Goal: Book appointment/travel/reservation

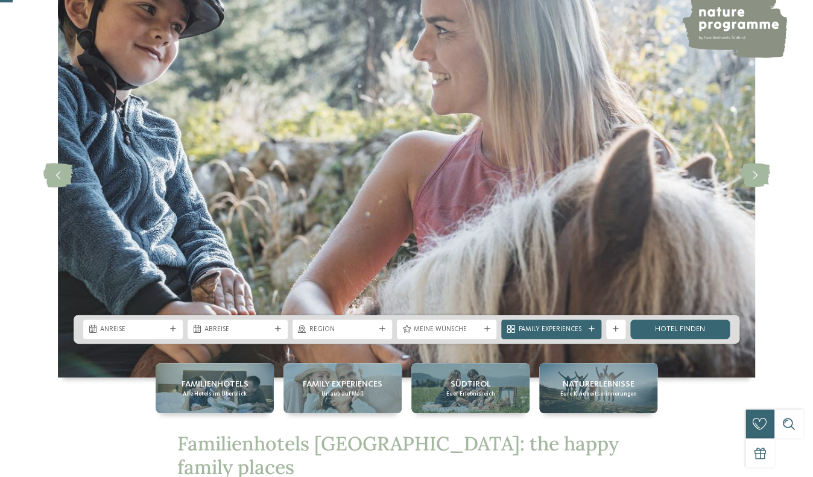
scroll to position [78, 0]
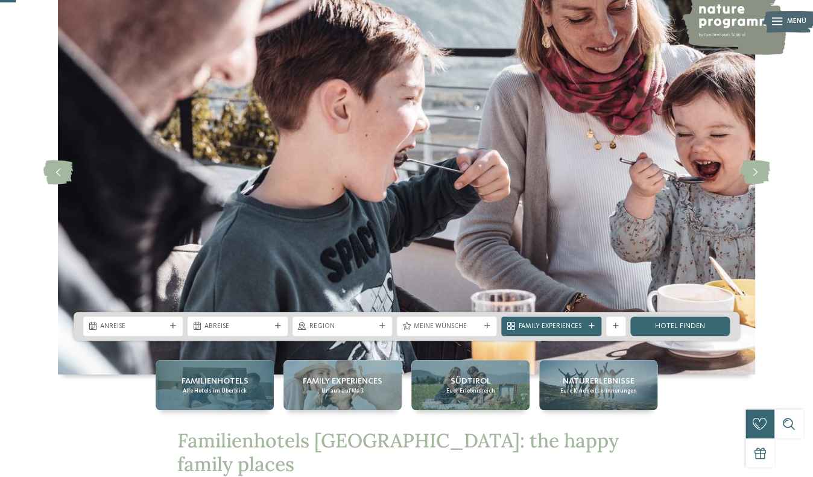
click at [219, 391] on span "Alle Hotels im Überblick" at bounding box center [215, 391] width 64 height 8
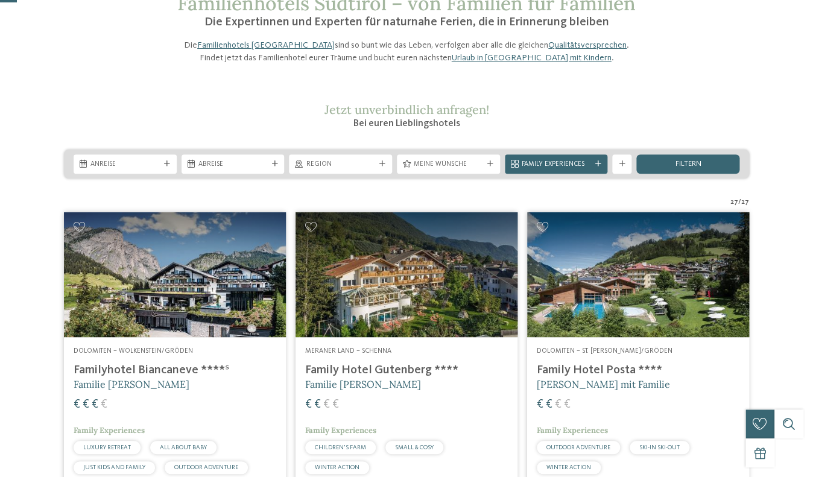
scroll to position [78, 0]
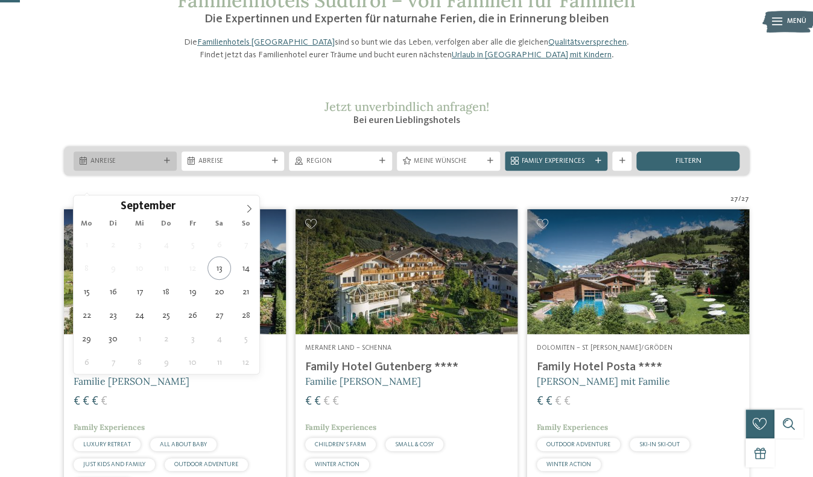
click at [117, 166] on span "Anreise" at bounding box center [124, 162] width 69 height 10
click at [251, 209] on icon at bounding box center [249, 208] width 8 height 8
type div "20.12.2025"
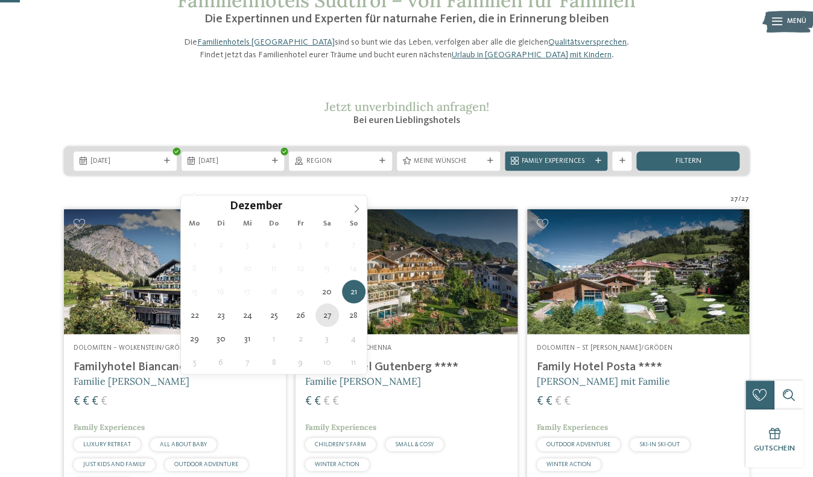
type div "27.12.2025"
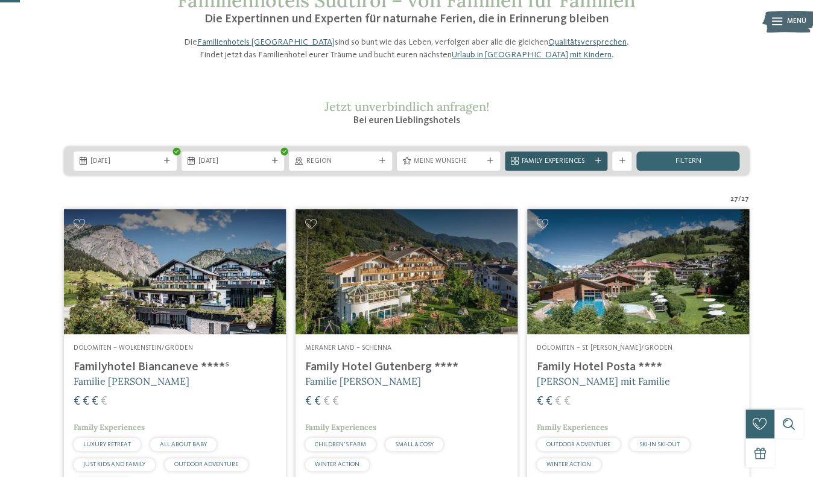
click at [579, 166] on span "Family Experiences" at bounding box center [556, 162] width 69 height 10
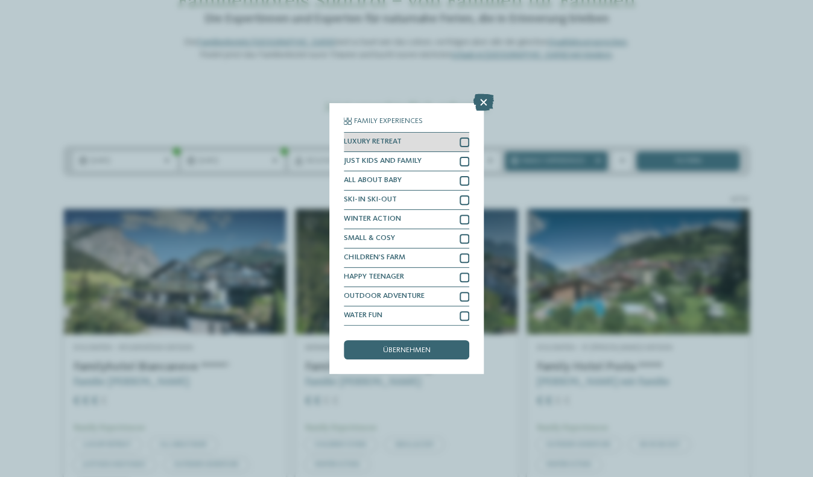
click at [420, 137] on div "LUXURY RETREAT" at bounding box center [406, 142] width 125 height 19
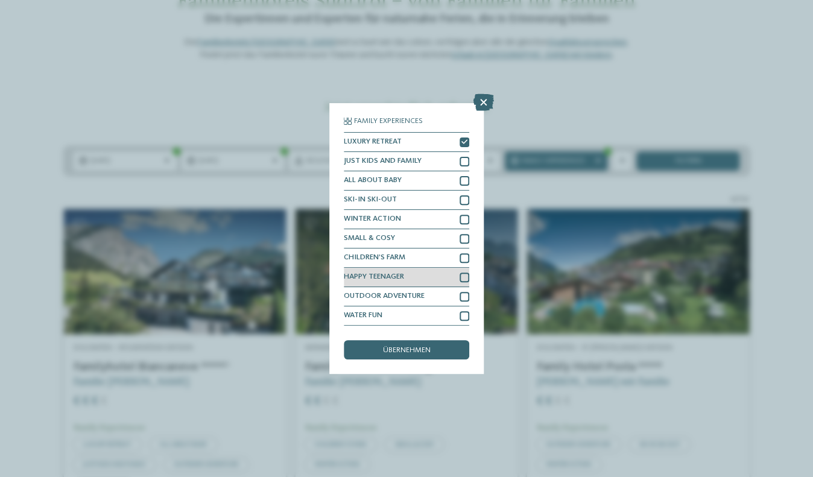
click at [400, 283] on div "HAPPY TEENAGER" at bounding box center [406, 277] width 125 height 19
click at [389, 320] on div "WATER FUN" at bounding box center [406, 315] width 125 height 19
click at [389, 350] on span "übernehmen" at bounding box center [407, 351] width 48 height 8
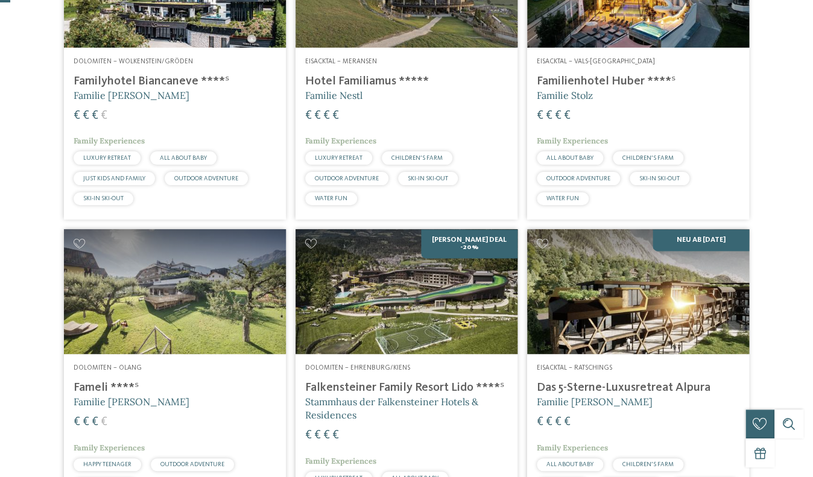
scroll to position [0, 0]
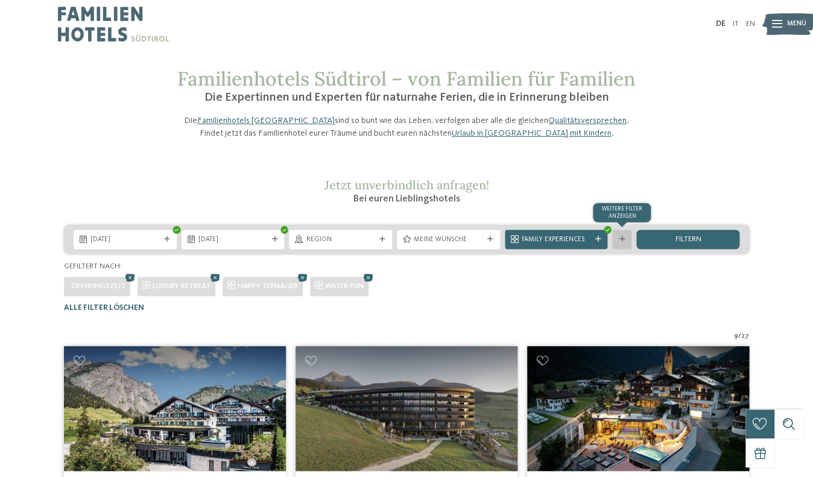
click at [623, 249] on div "Weitere Filter anzeigen" at bounding box center [621, 239] width 19 height 19
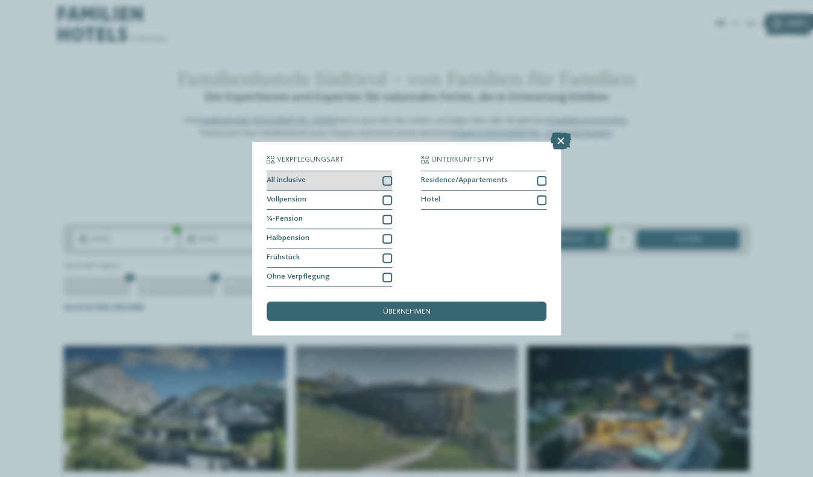
click at [329, 174] on div "All inclusive" at bounding box center [329, 180] width 125 height 19
click at [341, 309] on div "übernehmen" at bounding box center [407, 310] width 280 height 19
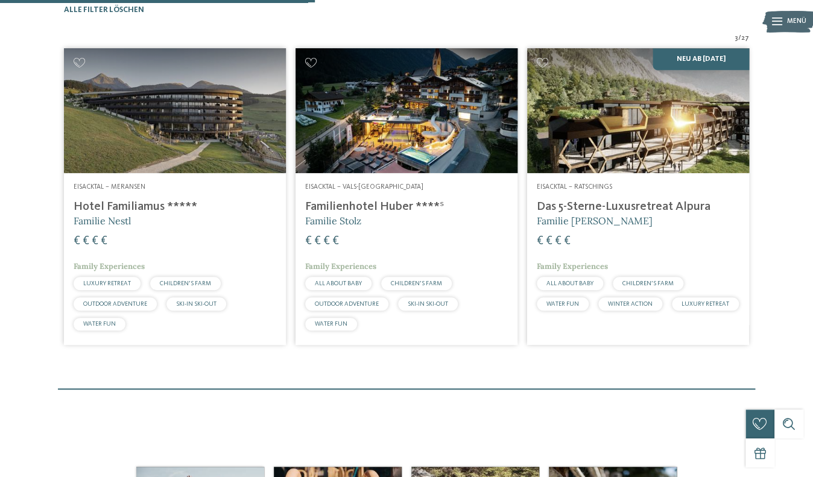
scroll to position [298, 0]
click at [330, 214] on h4 "Familienhotel Huber ****ˢ" at bounding box center [406, 207] width 203 height 14
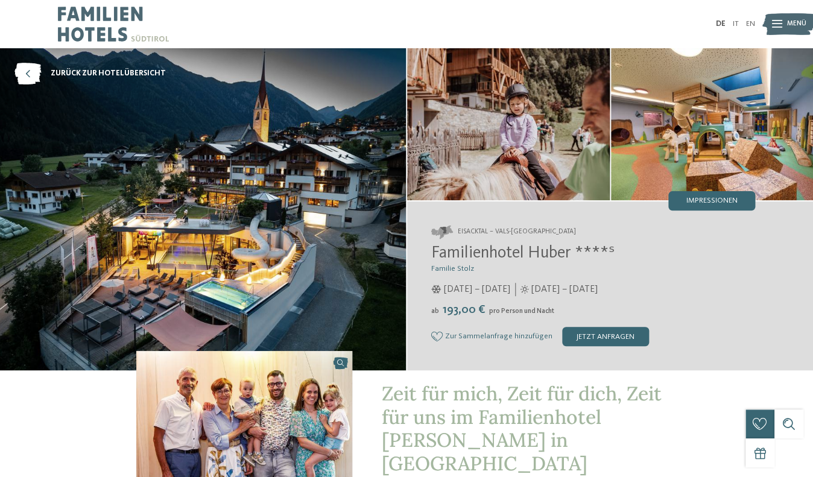
click at [330, 229] on img at bounding box center [203, 209] width 406 height 322
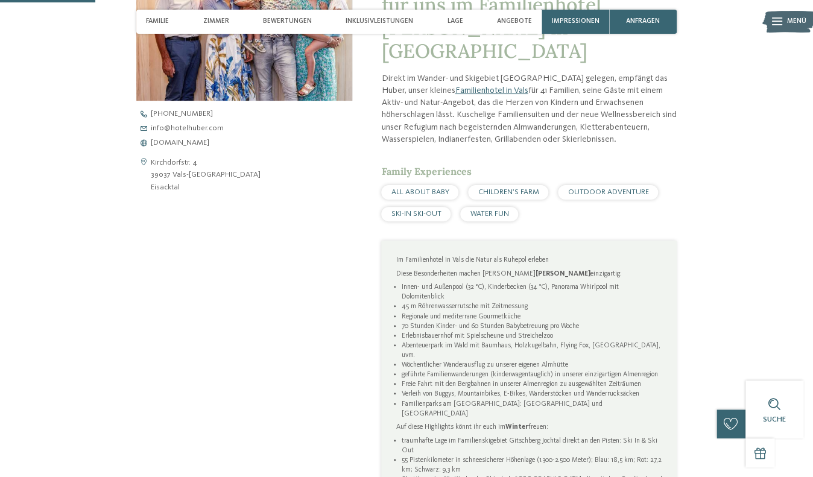
scroll to position [414, 0]
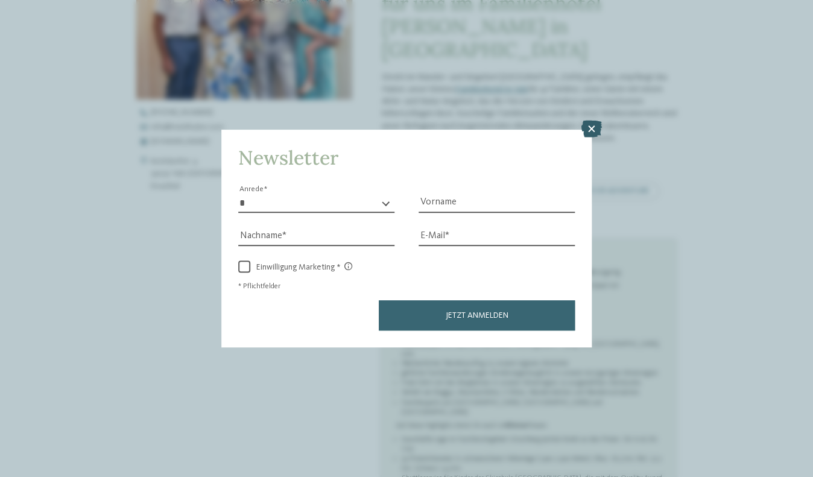
click at [584, 128] on icon at bounding box center [591, 129] width 21 height 17
